Goal: Task Accomplishment & Management: Complete application form

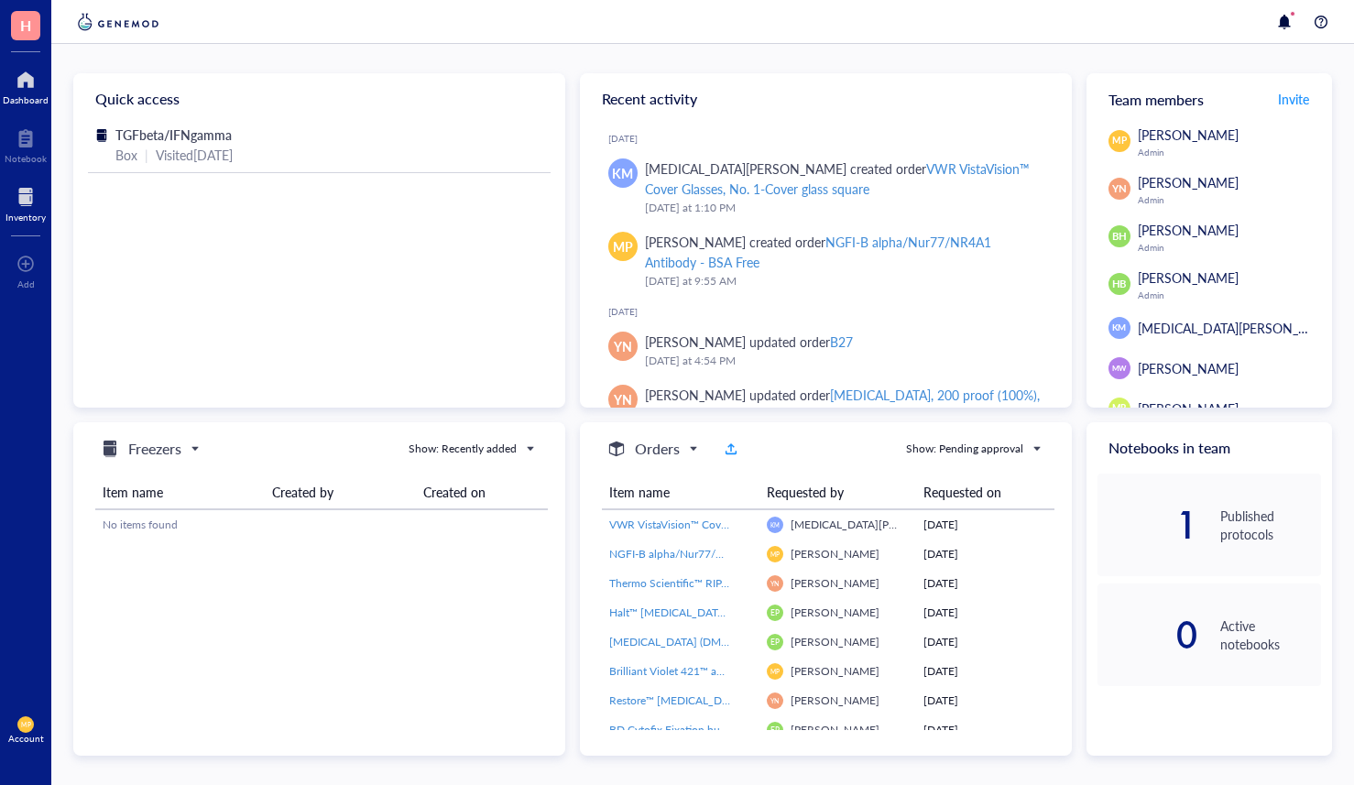
click at [14, 201] on div at bounding box center [25, 196] width 40 height 29
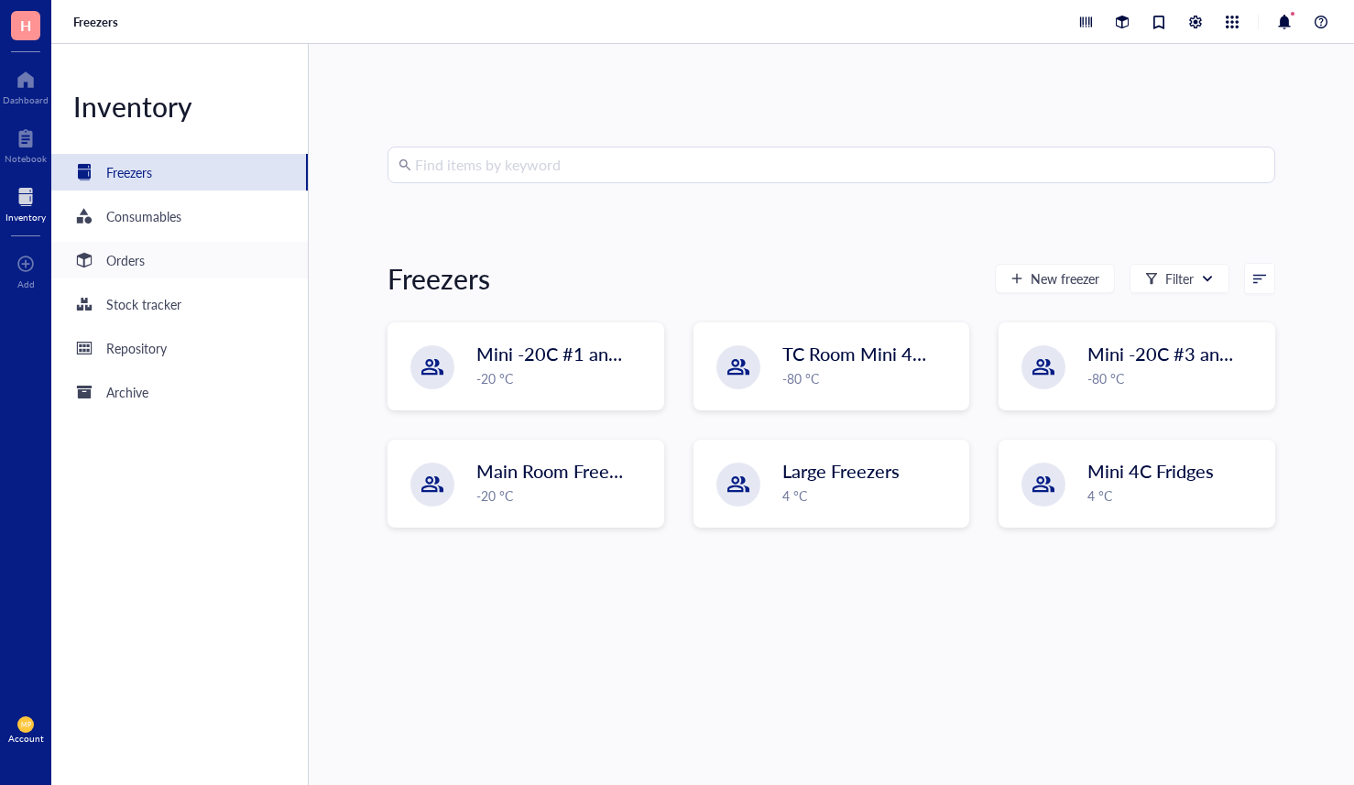
click at [138, 246] on div "Orders" at bounding box center [179, 260] width 257 height 37
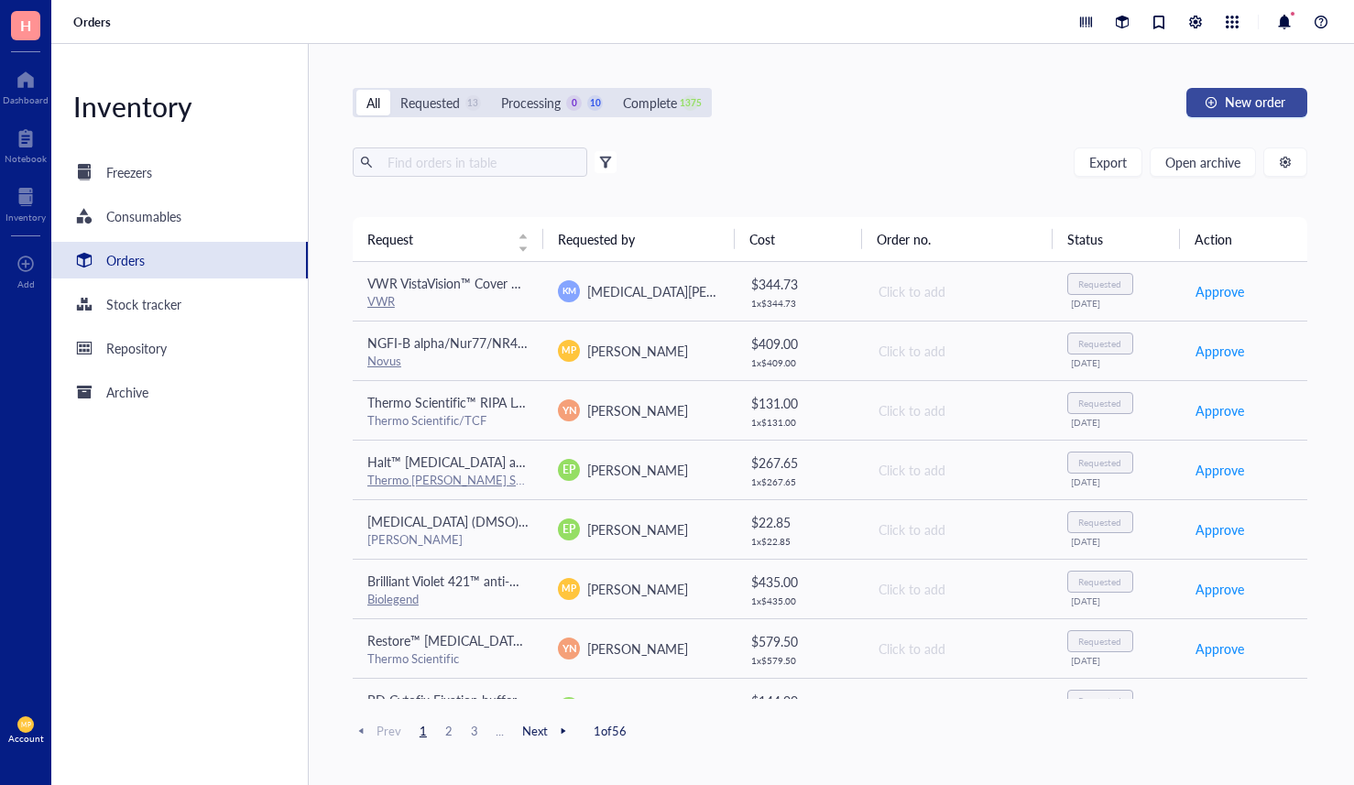
click at [1230, 99] on span "New order" at bounding box center [1255, 101] width 60 height 15
click at [448, 168] on input "text" at bounding box center [480, 161] width 200 height 27
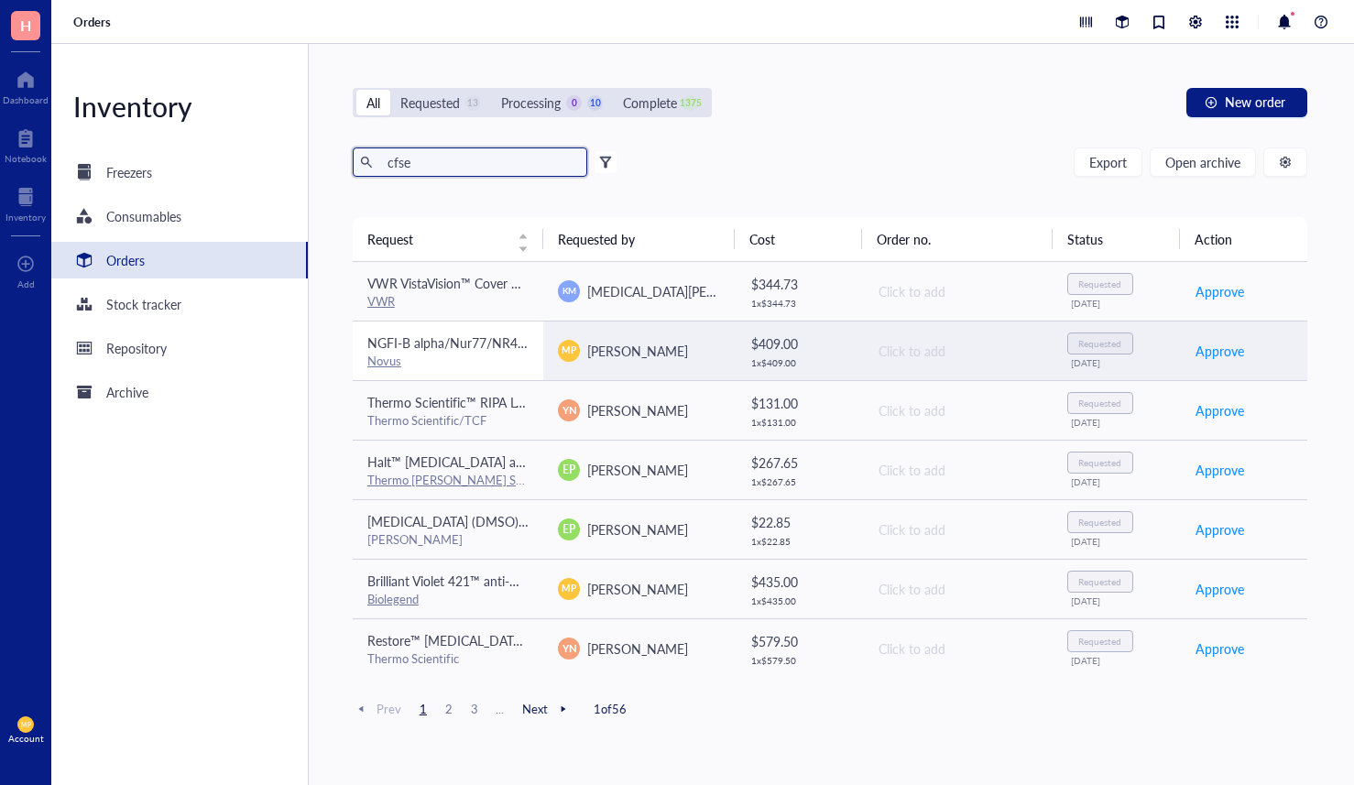
type input "cfse"
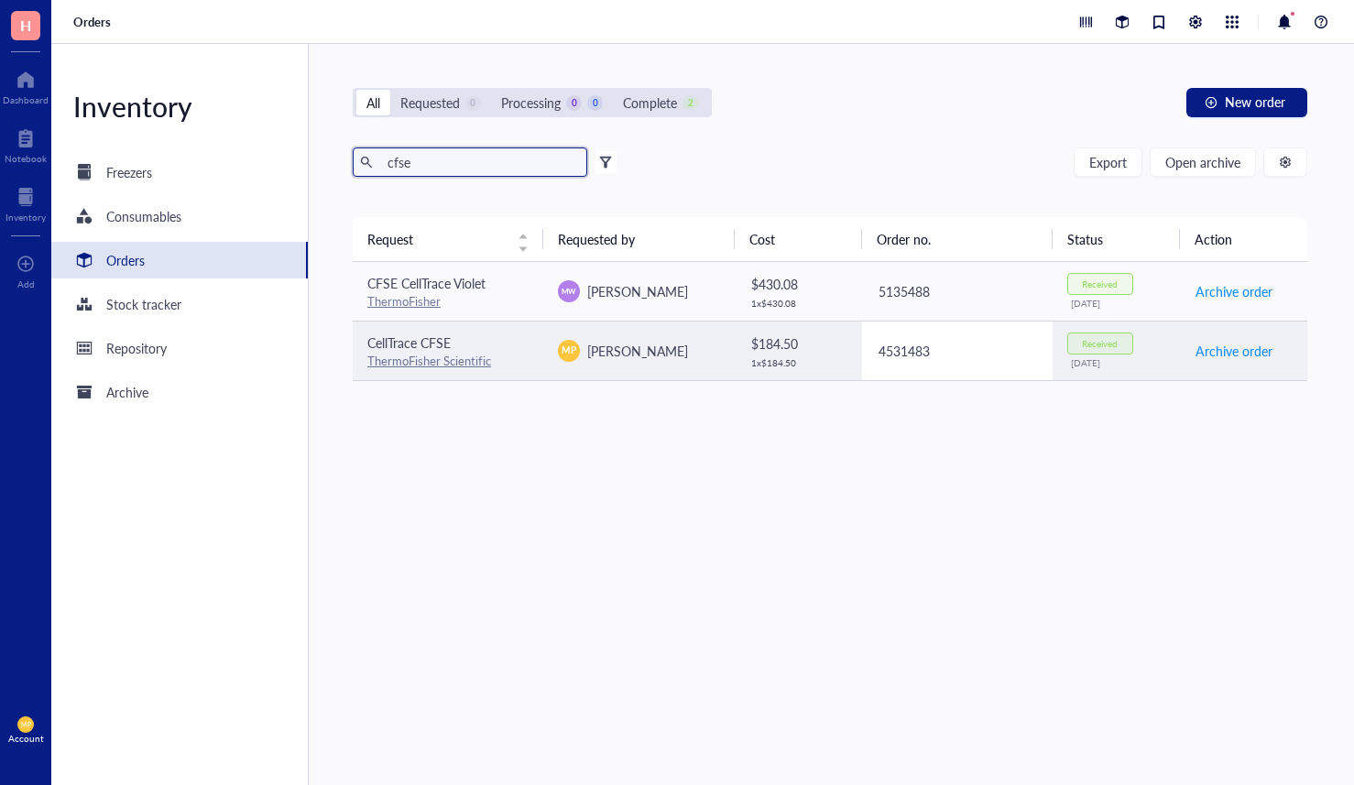
click at [981, 353] on div "4531483" at bounding box center [958, 351] width 159 height 20
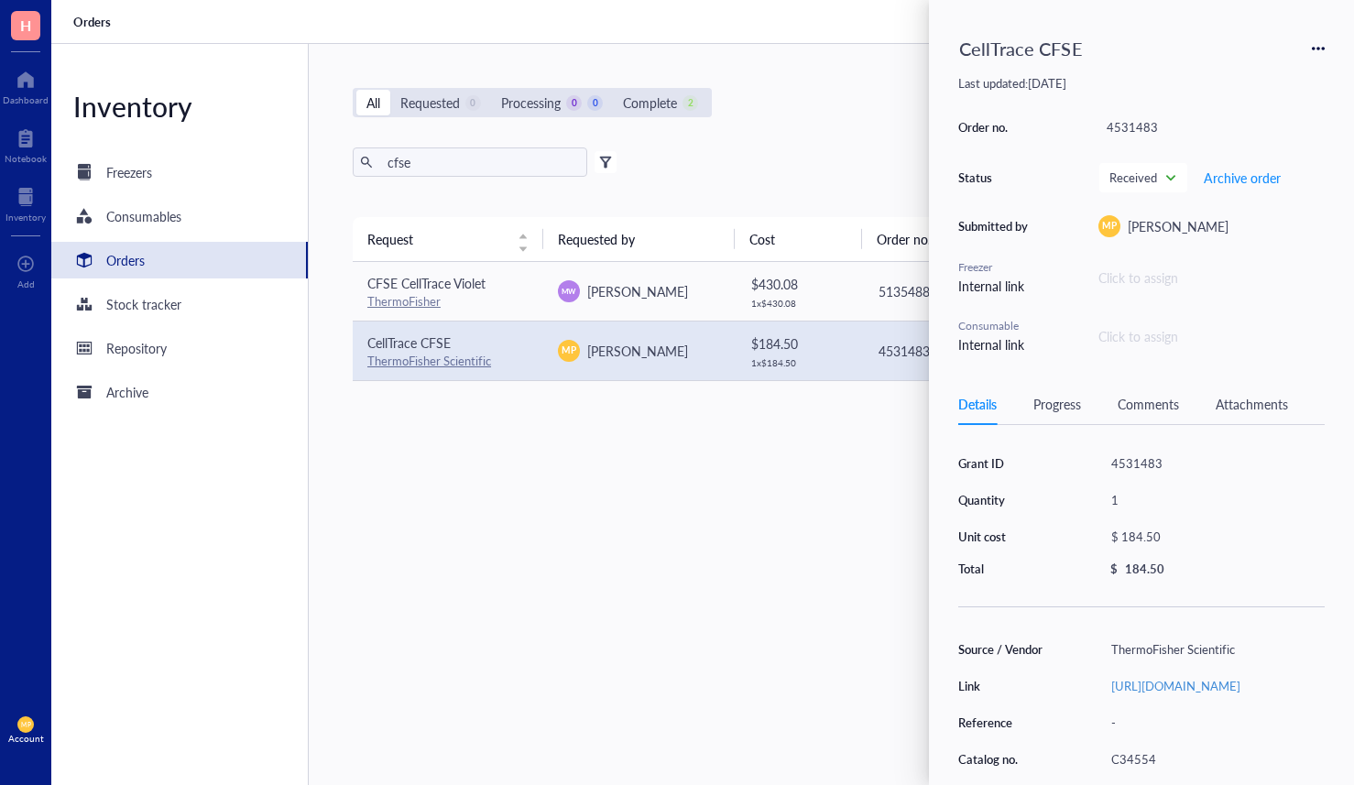
click at [1316, 42] on icon at bounding box center [1318, 48] width 13 height 13
click at [1275, 71] on span "Request again" at bounding box center [1253, 75] width 115 height 20
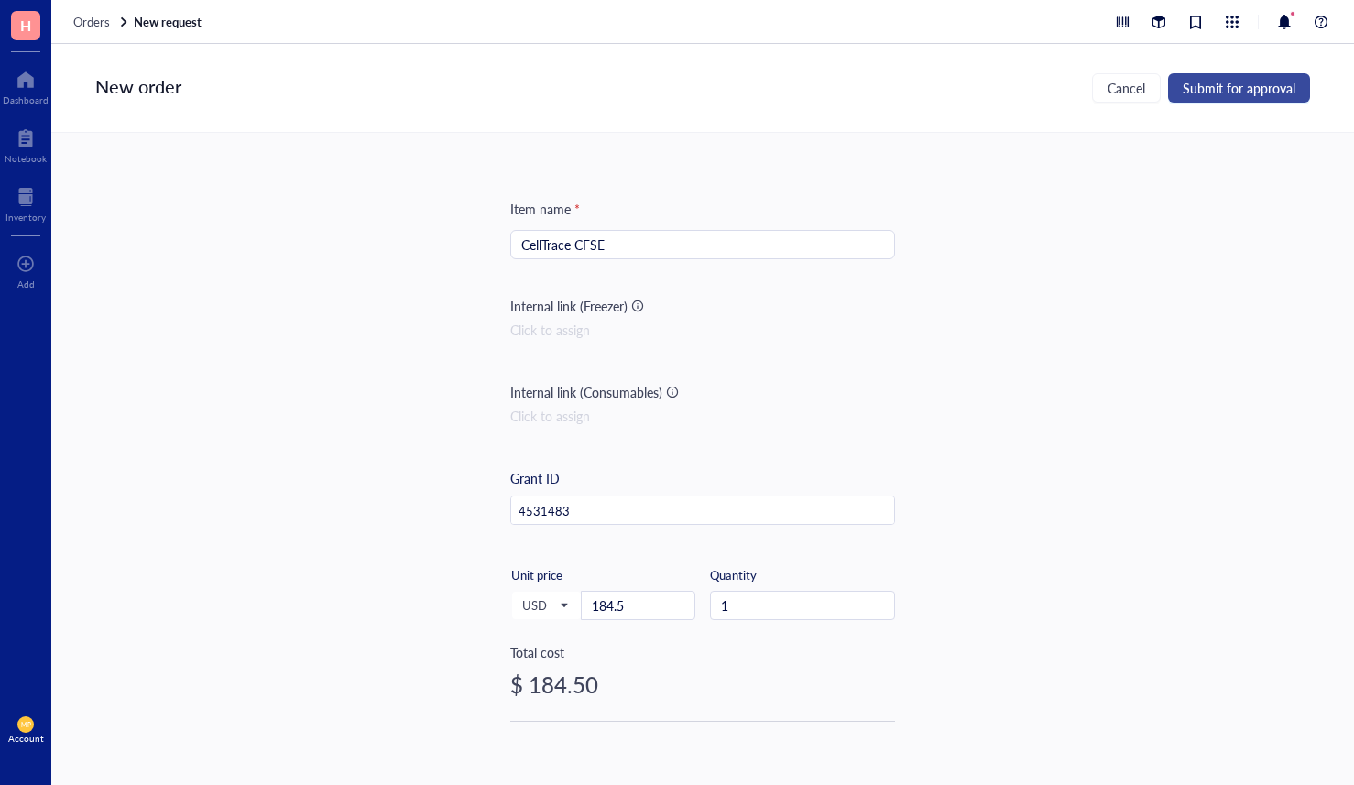
click at [1210, 87] on span "Submit for approval" at bounding box center [1239, 88] width 113 height 15
